Goal: Transaction & Acquisition: Book appointment/travel/reservation

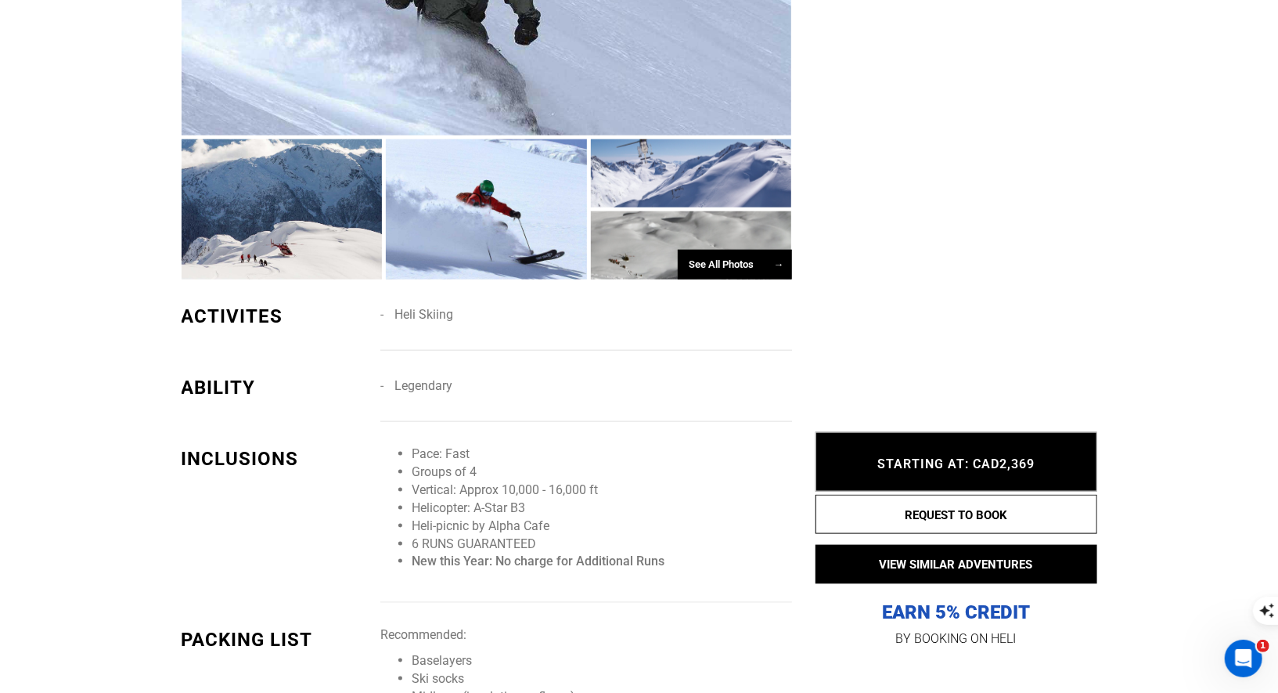
scroll to position [1207, 0]
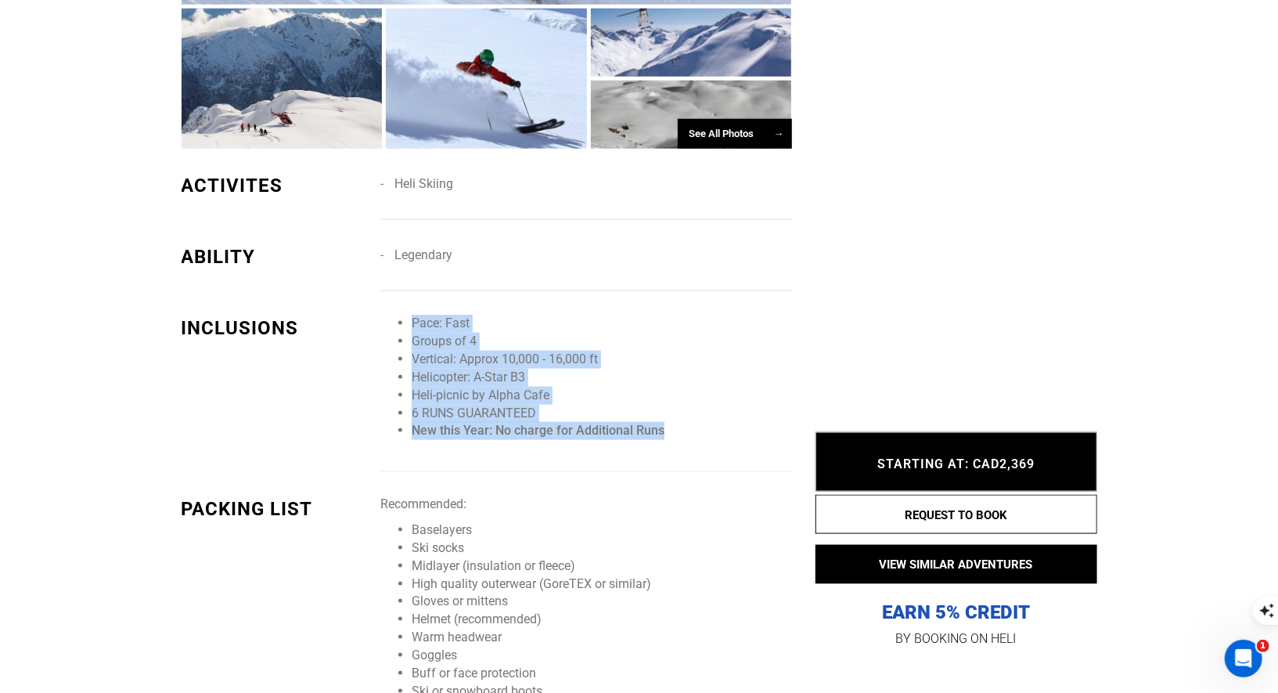
drag, startPoint x: 683, startPoint y: 426, endPoint x: 384, endPoint y: 306, distance: 322.1
click at [384, 306] on div "INCLUSIONS Pace: Fast Groups of 4 Vertical: Approx 10,000 - 16,000 ft Helicopte…" at bounding box center [487, 381] width 611 height 181
copy ul "Pace: Fast Groups of 4 Vertical: Approx 10,000 - 16,000 ft Helicopter: A-Star B…"
